Goal: Task Accomplishment & Management: Use online tool/utility

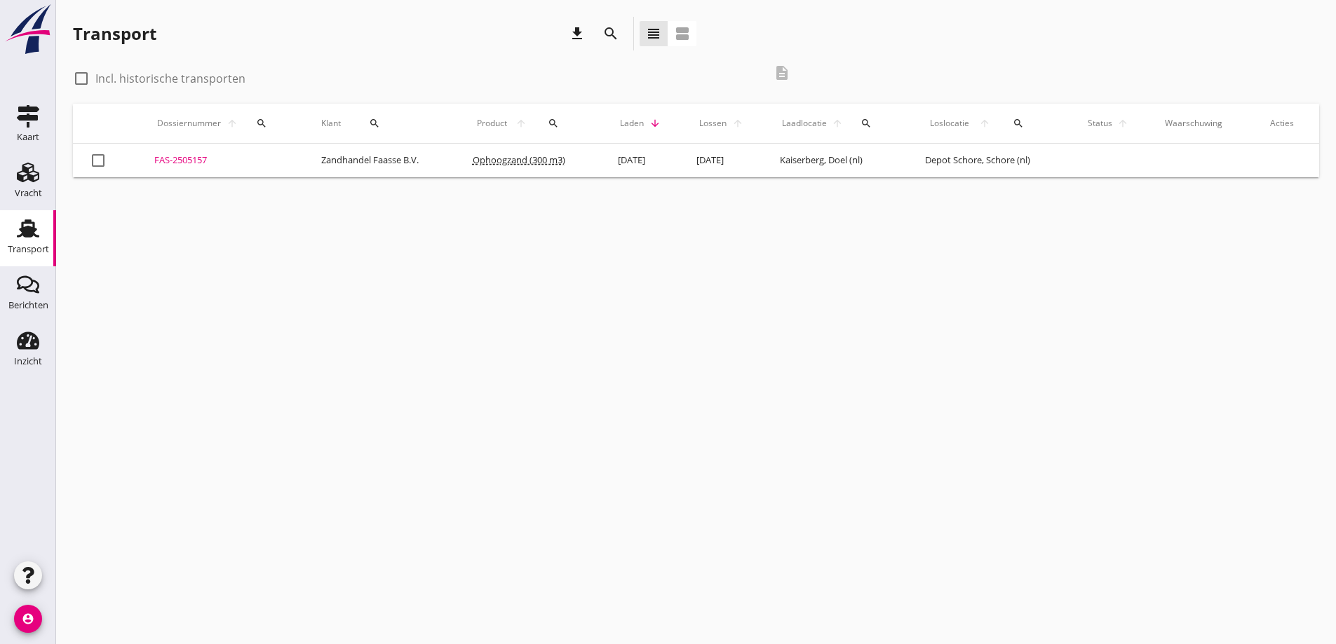
click at [197, 159] on div "FAS-2505157" at bounding box center [220, 161] width 133 height 14
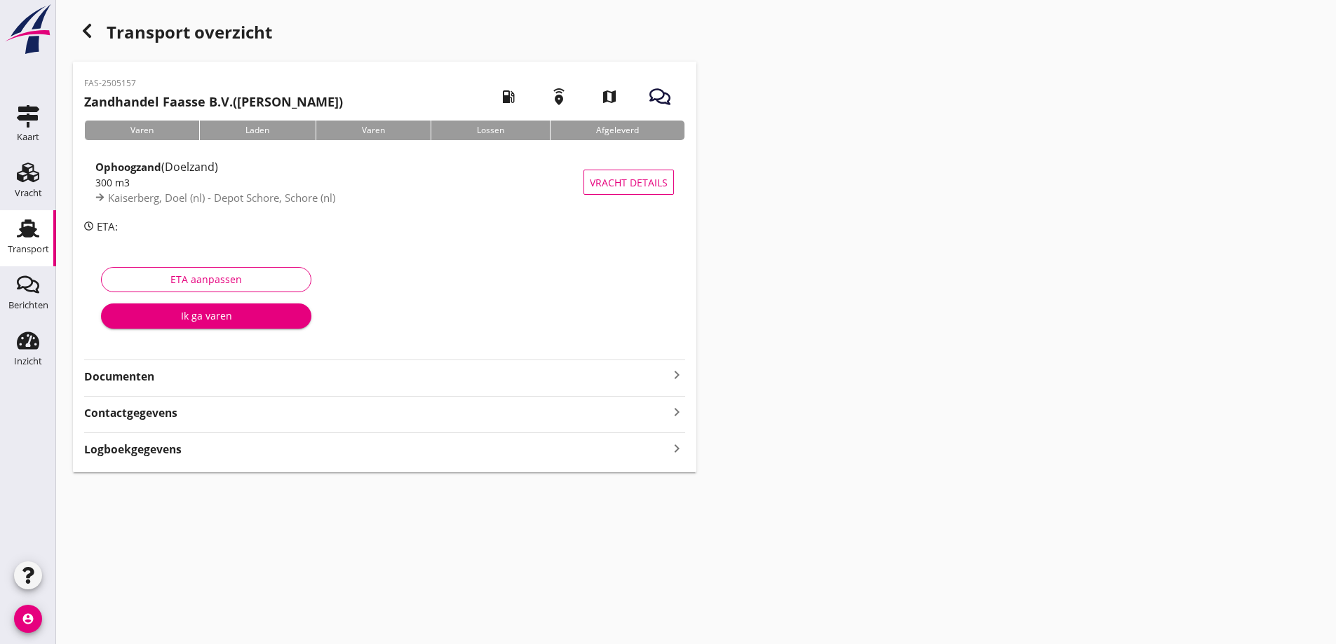
click at [113, 379] on strong "Documenten" at bounding box center [376, 377] width 584 height 16
click at [388, 416] on div "Voeg bestand toe" at bounding box center [385, 416] width 74 height 14
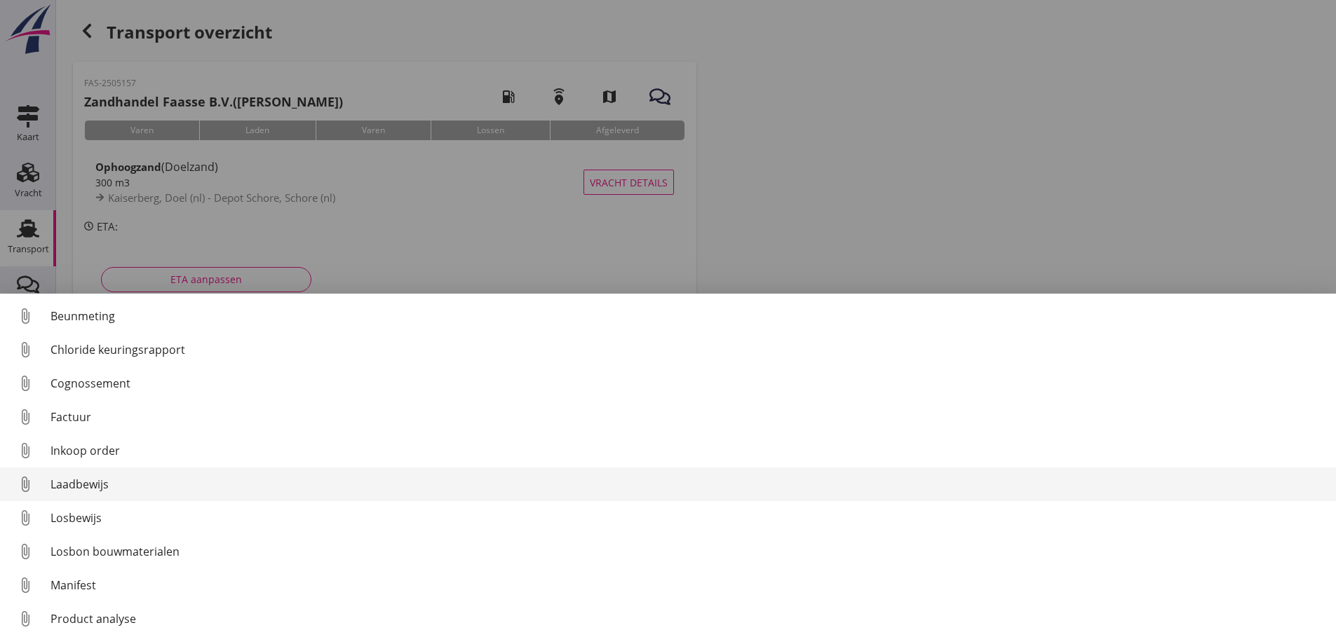
click at [104, 546] on div "Losbon bouwmaterialen" at bounding box center [687, 551] width 1274 height 17
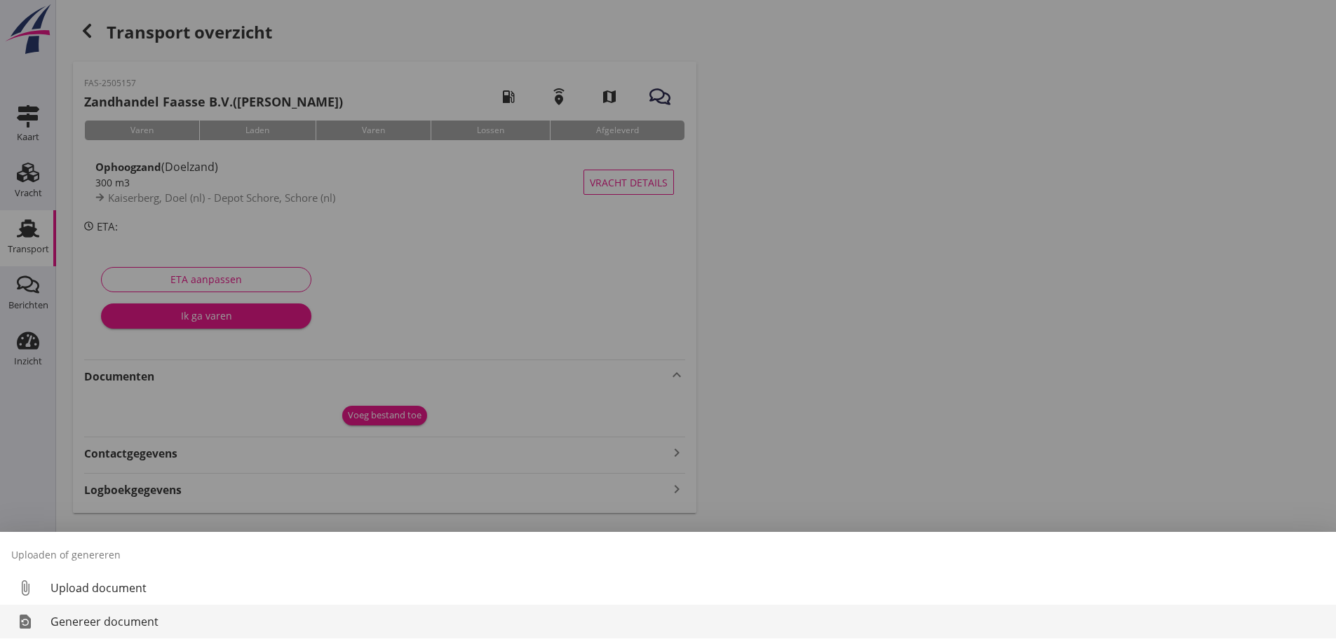
click at [124, 616] on div "Genereer document" at bounding box center [687, 621] width 1274 height 17
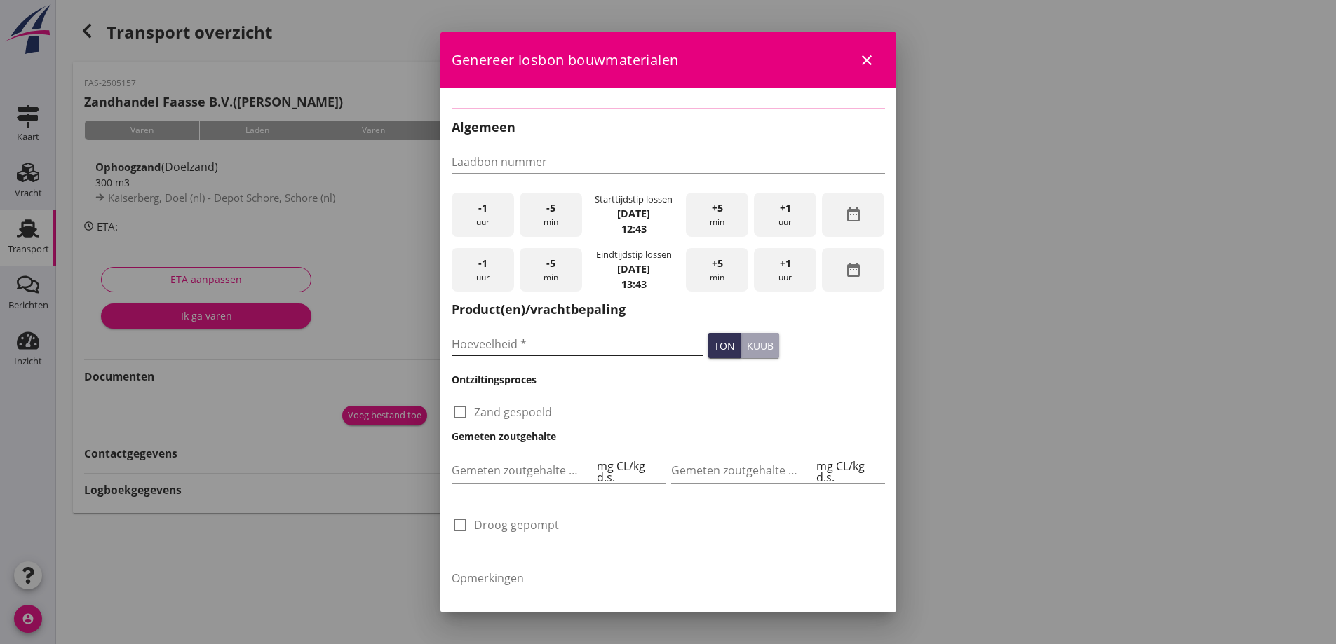
checkbox input "true"
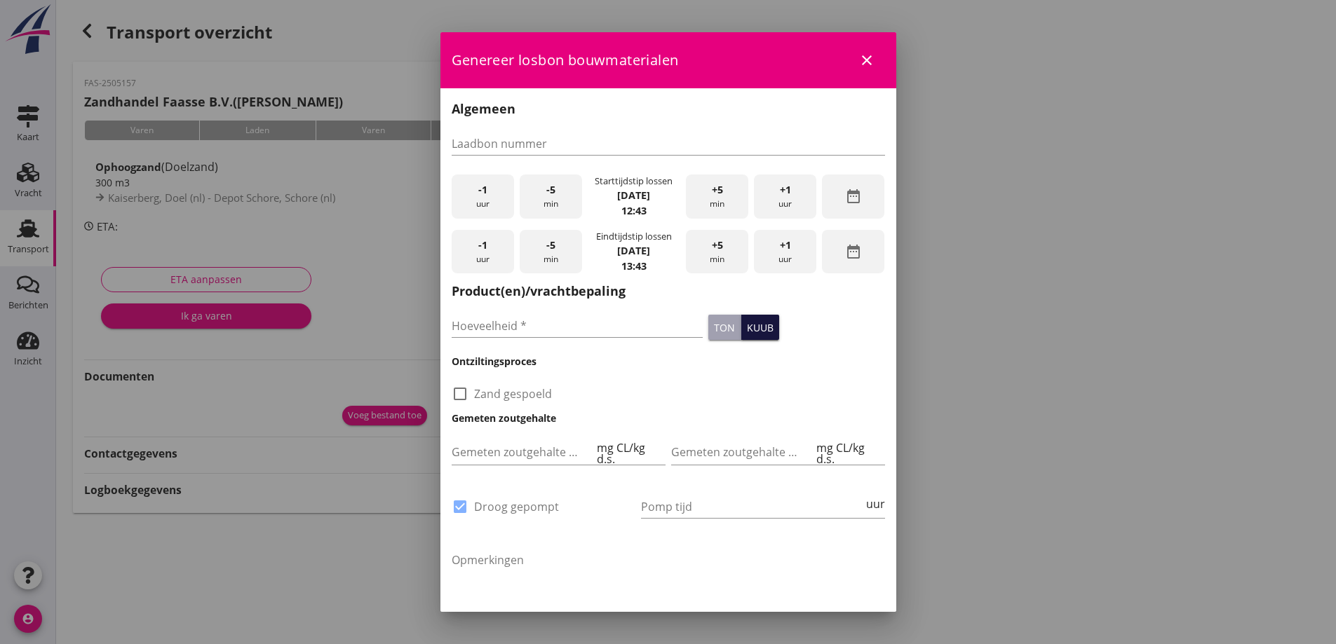
drag, startPoint x: 760, startPoint y: 325, endPoint x: 750, endPoint y: 327, distance: 9.9
click at [759, 326] on div "kuub" at bounding box center [760, 327] width 27 height 15
click at [554, 332] on input "Hoeveelheid *" at bounding box center [578, 326] width 252 height 22
type input "300"
click at [660, 418] on h3 "Gemeten zoutgehalte" at bounding box center [668, 418] width 433 height 15
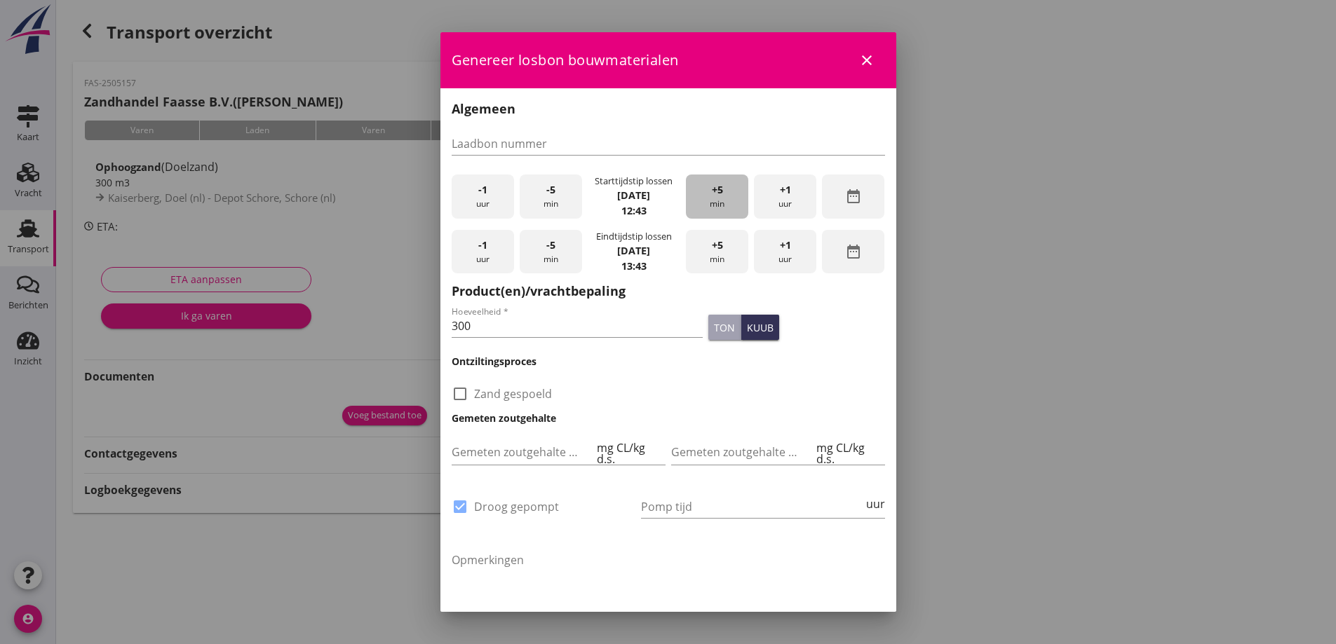
click at [705, 197] on div "+5 min" at bounding box center [717, 197] width 62 height 44
click at [712, 197] on span "+5" at bounding box center [717, 189] width 11 height 15
click at [712, 196] on span "+5" at bounding box center [717, 189] width 11 height 15
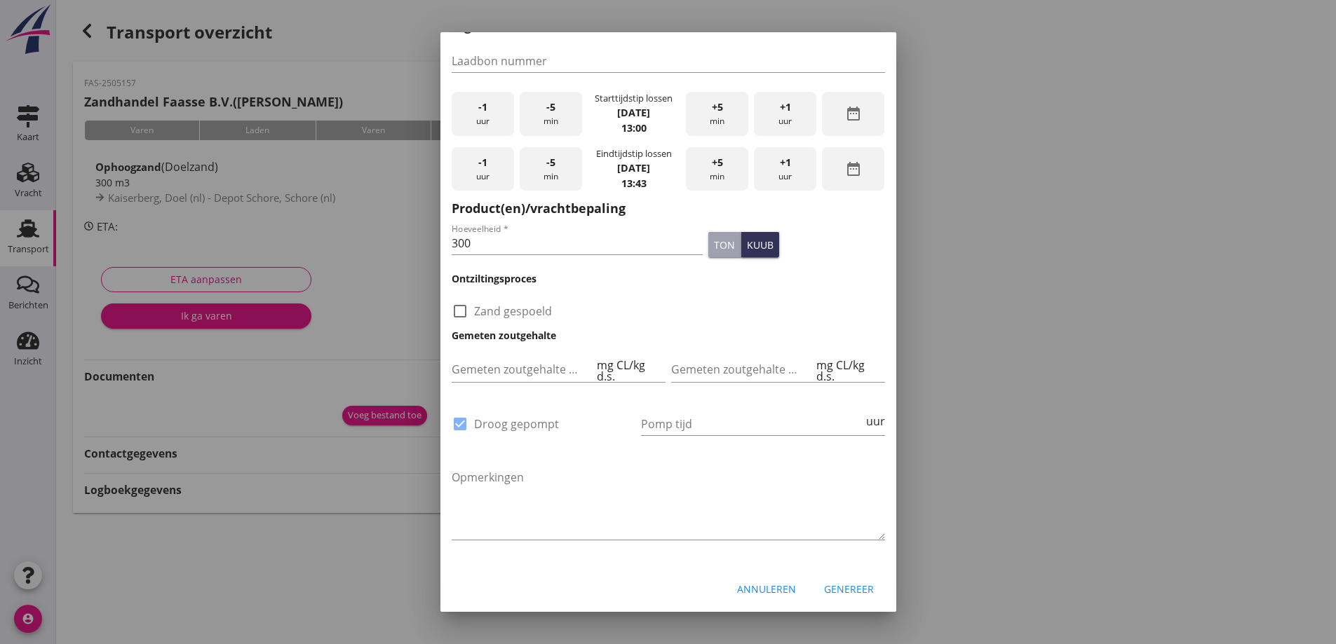
scroll to position [83, 0]
click at [677, 422] on input "Pomp tijd" at bounding box center [752, 423] width 222 height 22
type input "20"
click at [658, 484] on textarea "Opmerkingen" at bounding box center [668, 503] width 433 height 74
